Goal: Task Accomplishment & Management: Complete application form

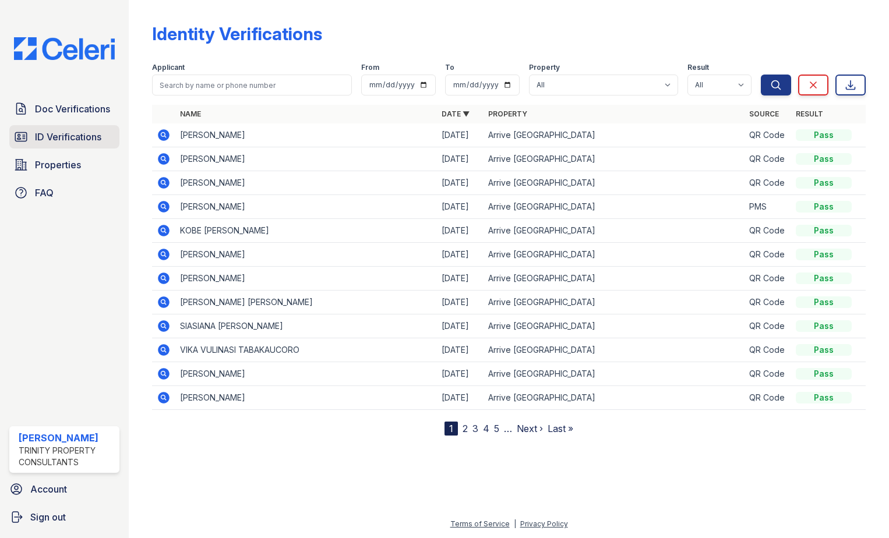
click at [72, 135] on span "ID Verifications" at bounding box center [68, 137] width 66 height 14
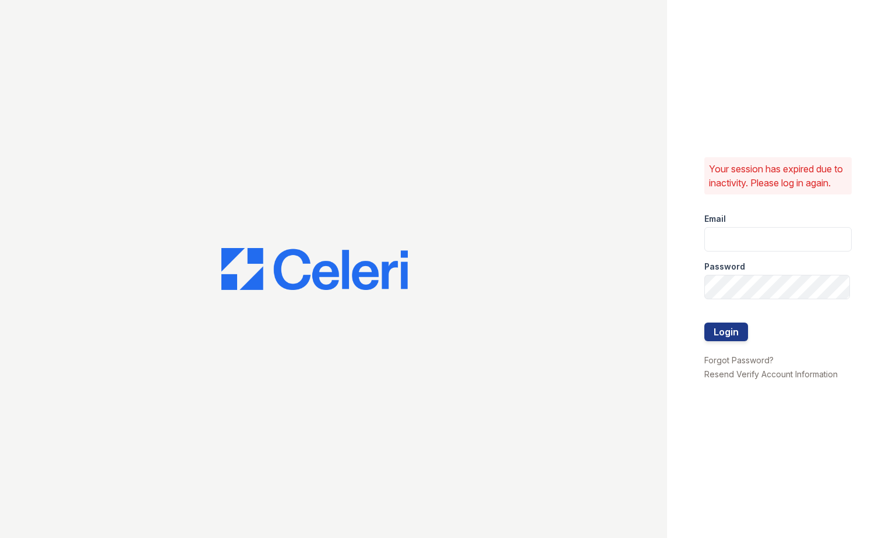
click at [69, 105] on div at bounding box center [333, 269] width 667 height 538
click at [740, 246] on input "email" at bounding box center [778, 239] width 148 height 24
type input "[EMAIL_ADDRESS][DOMAIN_NAME]"
click at [704, 323] on button "Login" at bounding box center [726, 332] width 44 height 19
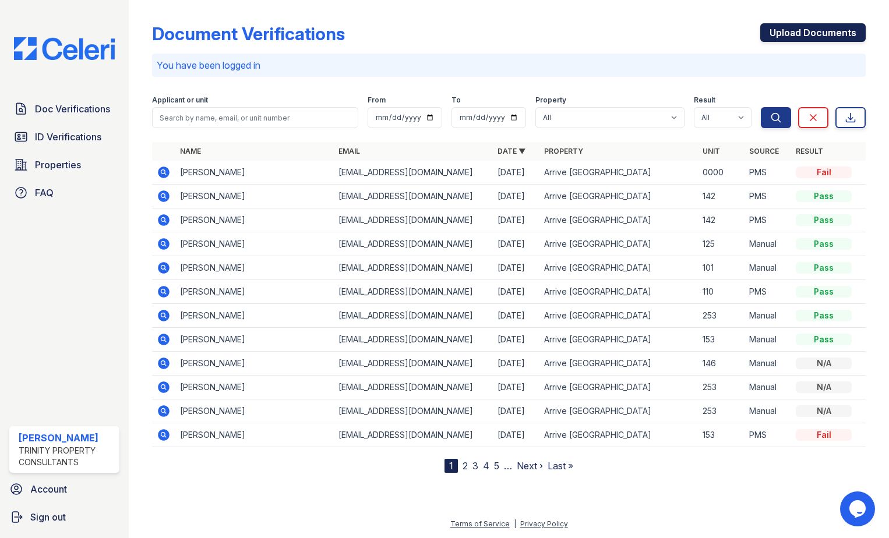
click at [820, 31] on link "Upload Documents" at bounding box center [812, 32] width 105 height 19
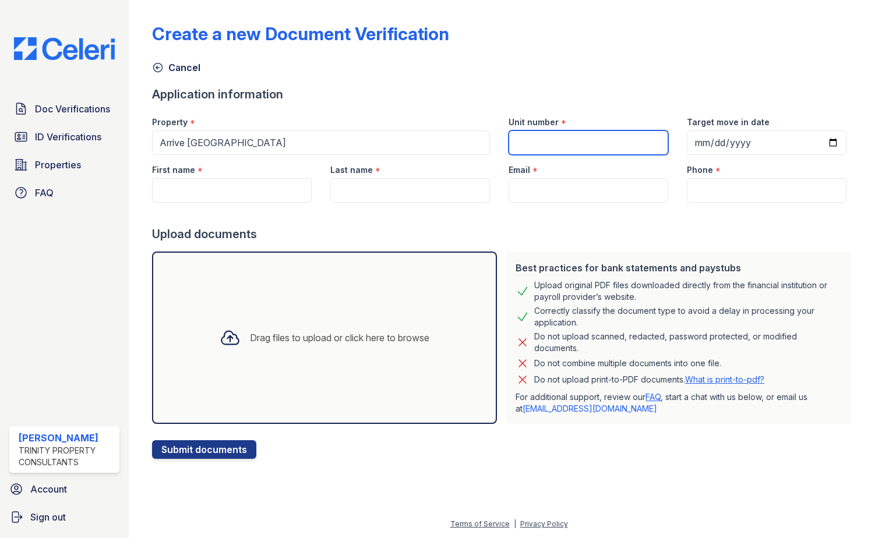
click at [563, 139] on input "Unit number" at bounding box center [589, 143] width 160 height 24
type input "142"
click at [616, 65] on div "Cancel" at bounding box center [509, 64] width 714 height 21
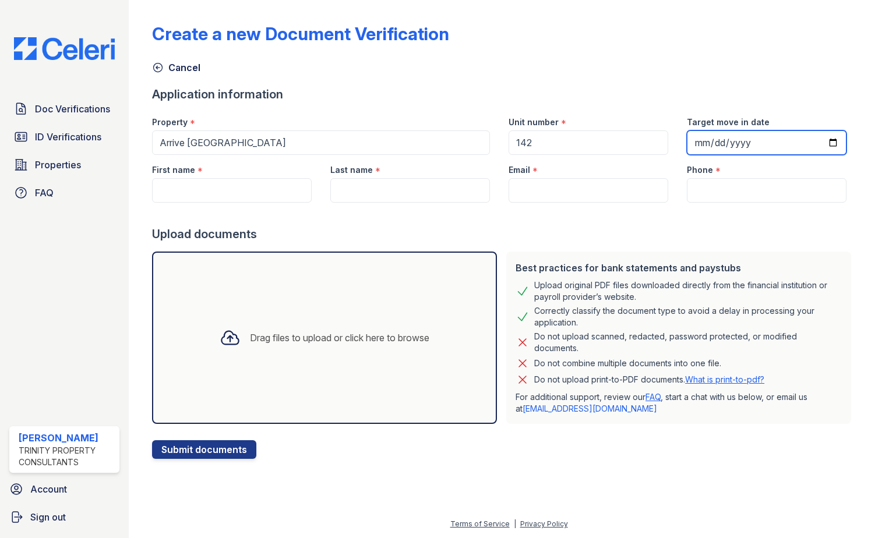
click at [814, 135] on input "Target move in date" at bounding box center [767, 143] width 160 height 24
click at [816, 143] on input "Target move in date" at bounding box center [767, 143] width 160 height 24
type input "2025-10-25"
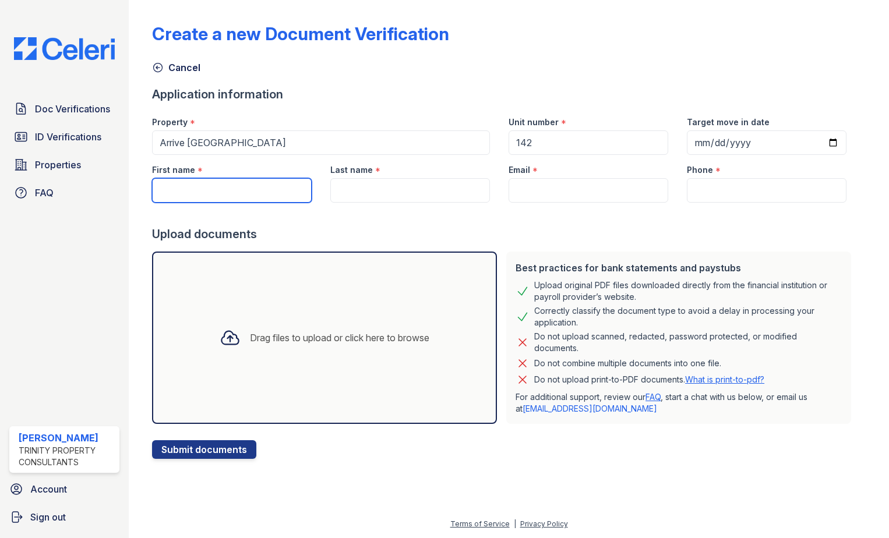
click at [241, 192] on input "First name" at bounding box center [232, 190] width 160 height 24
type input "Samantha"
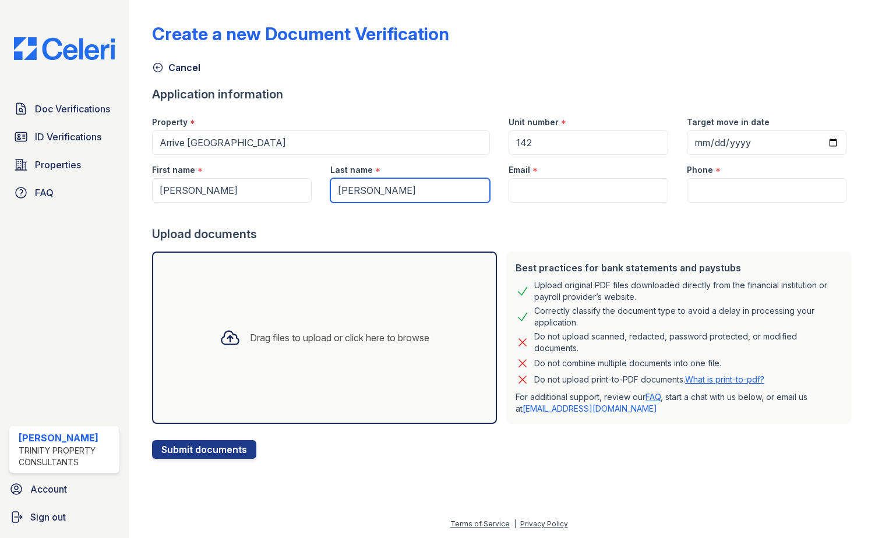
type input "Hudson"
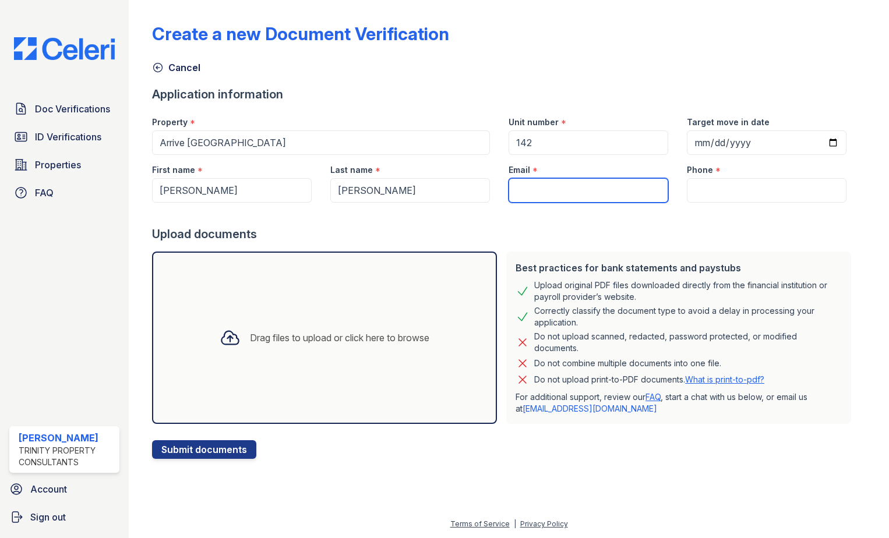
paste input "srhudson14@gmail.com"
type input "srhudson14@gmail.com"
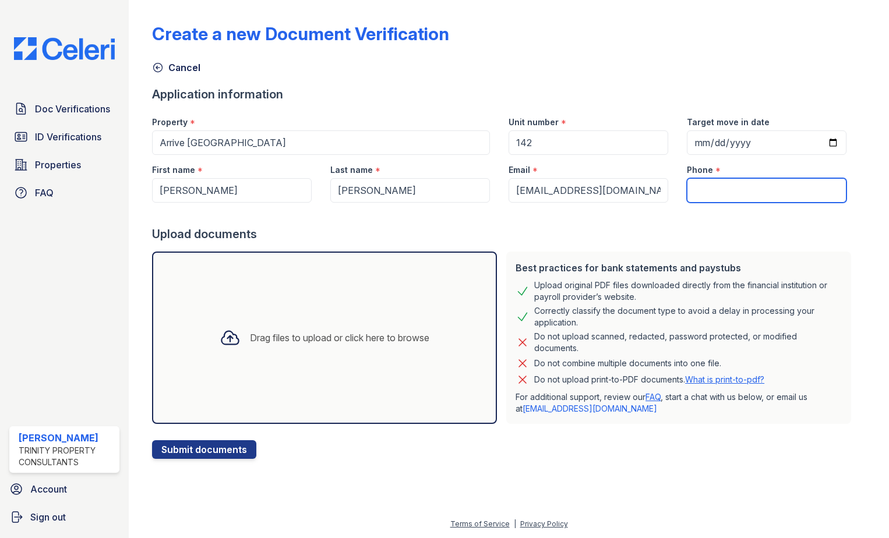
click at [693, 186] on input "Phone" at bounding box center [767, 190] width 160 height 24
paste input "(805) 403-4561"
type input "(805) 403-4561"
click at [574, 58] on div "Cancel" at bounding box center [509, 64] width 714 height 21
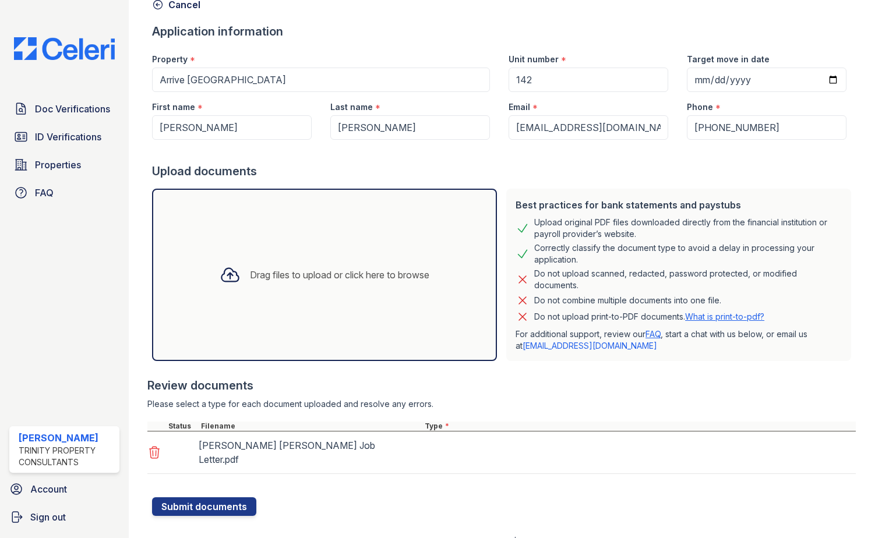
scroll to position [66, 0]
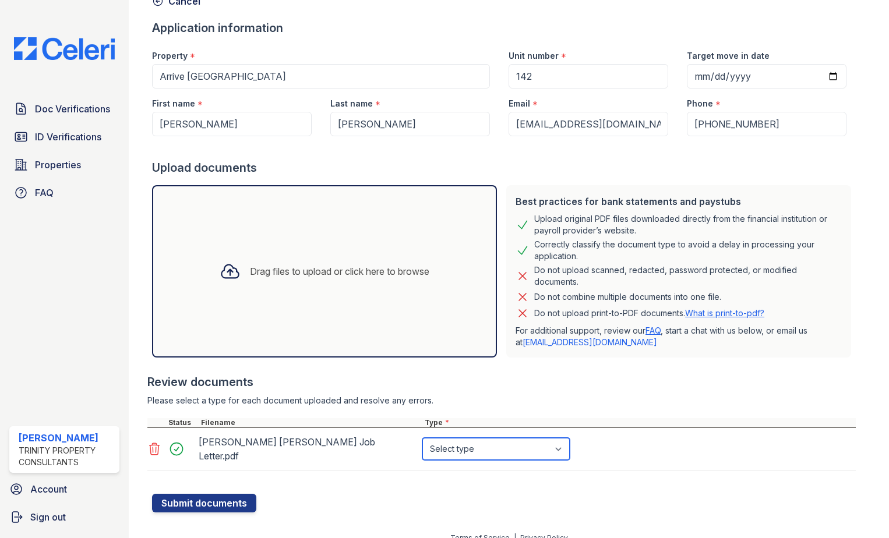
click at [518, 438] on select "Select type Paystub Bank Statement Offer Letter Tax Documents Benefit Award Let…" at bounding box center [495, 449] width 147 height 22
select select "offer_letter"
click at [422, 438] on select "Select type Paystub Bank Statement Offer Letter Tax Documents Benefit Award Let…" at bounding box center [495, 449] width 147 height 22
click at [214, 494] on button "Submit documents" at bounding box center [204, 503] width 104 height 19
